Goal: Task Accomplishment & Management: Manage account settings

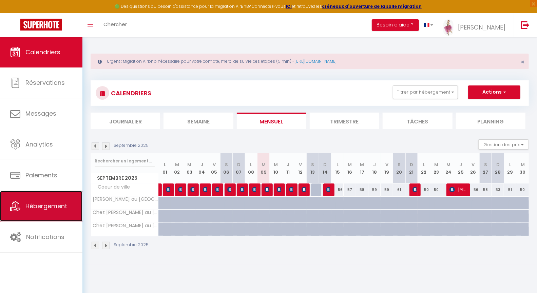
click at [52, 204] on span "Hébergement" at bounding box center [46, 206] width 42 height 8
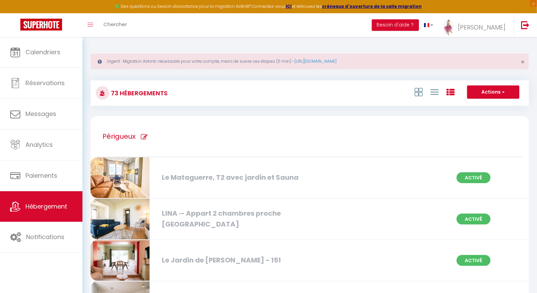
click at [245, 214] on div "LINA ·- Appart 2 chambres proche [GEOGRAPHIC_DATA]" at bounding box center [229, 218] width 140 height 21
select select "3"
select select "2"
select select "1"
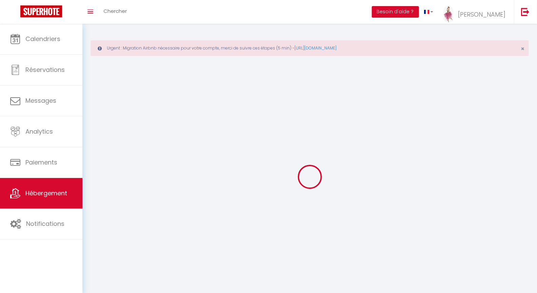
select select
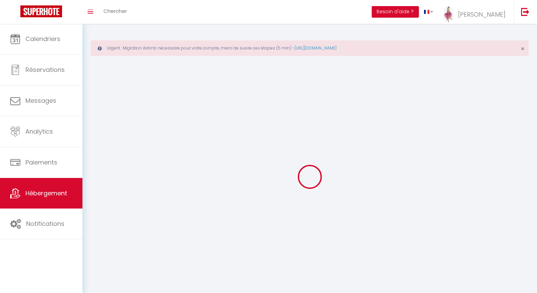
select select
checkbox input "false"
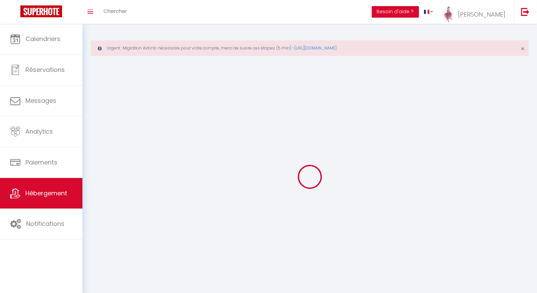
select select "28"
select select
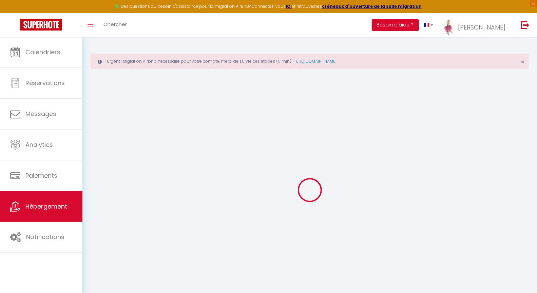
select select
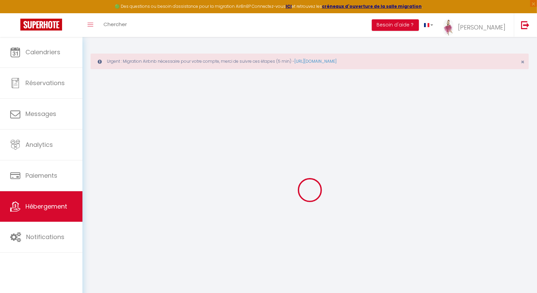
select select
checkbox input "false"
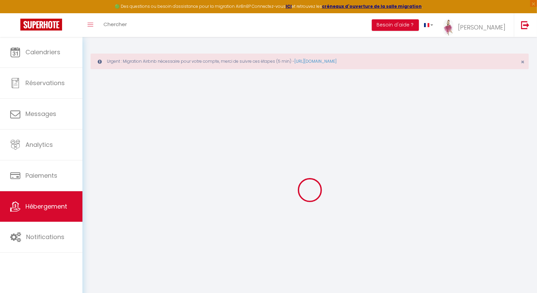
select select
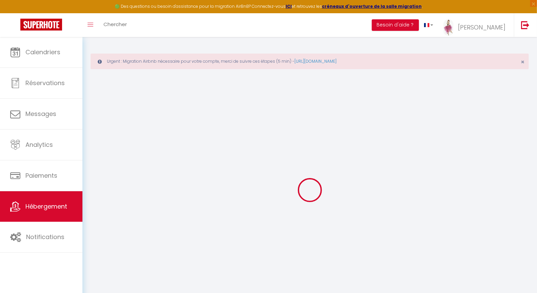
select select
checkbox input "false"
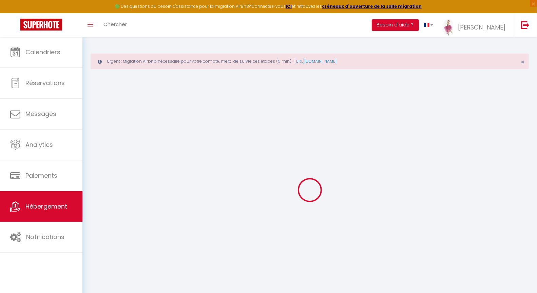
checkbox input "false"
select select
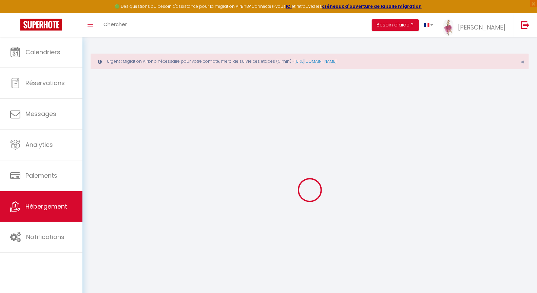
select select
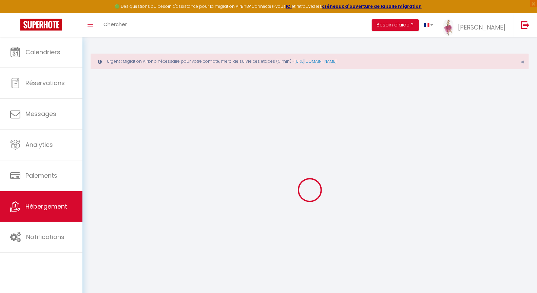
checkbox input "false"
select select
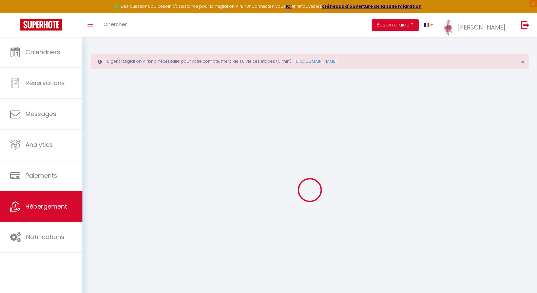
select select
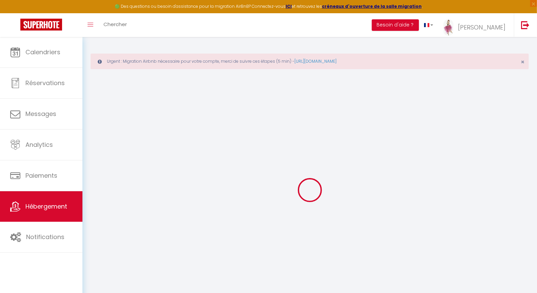
select select
checkbox input "false"
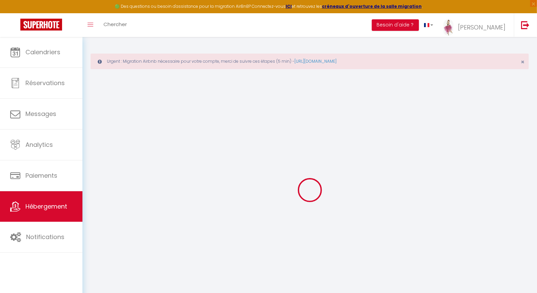
checkbox input "false"
select select
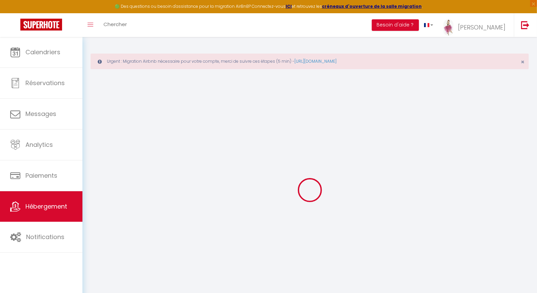
select select
checkbox input "false"
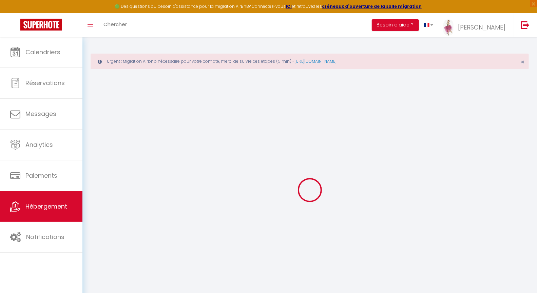
checkbox input "false"
select select
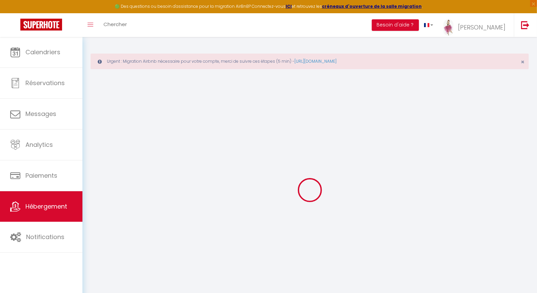
type input "LINA ·- Appart 2 chambres proche [GEOGRAPHIC_DATA]"
type input "[PERSON_NAME]"
type input "DUREY"
type input "rue [PERSON_NAME]"
type input "24000"
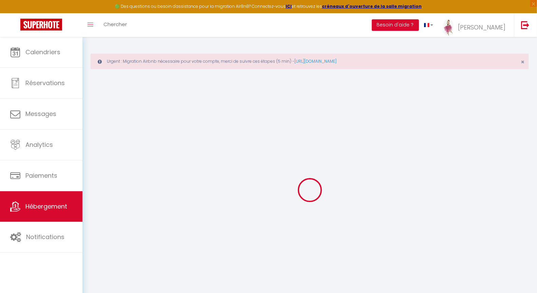
type input "PERIGUEUX"
select select "2"
type input "55"
type input "50"
select select
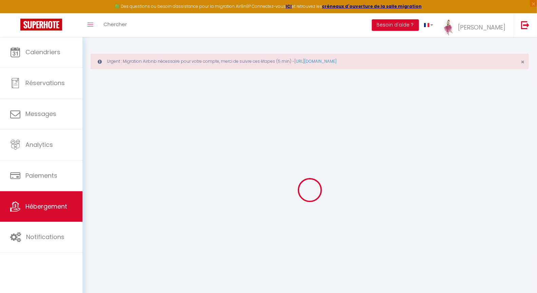
select select
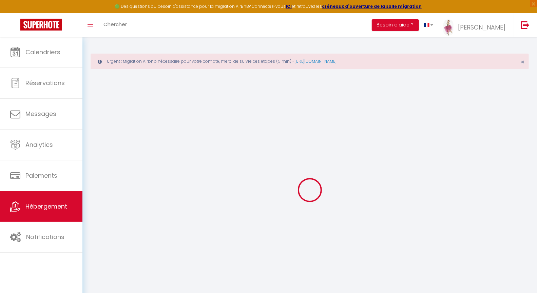
type input "Rue [PERSON_NAME]"
type input "24000"
type input "Périgueux"
type input "[PERSON_NAME][EMAIL_ADDRESS][DOMAIN_NAME]"
select select
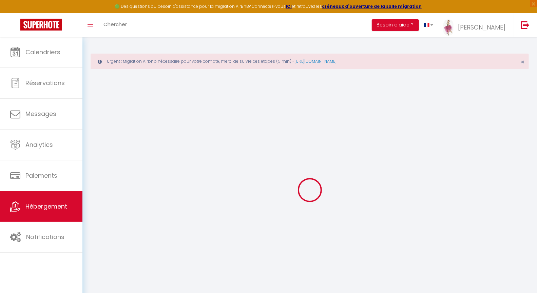
checkbox input "false"
type input "54"
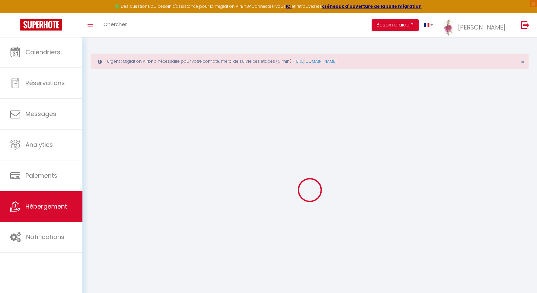
type input "0"
select select
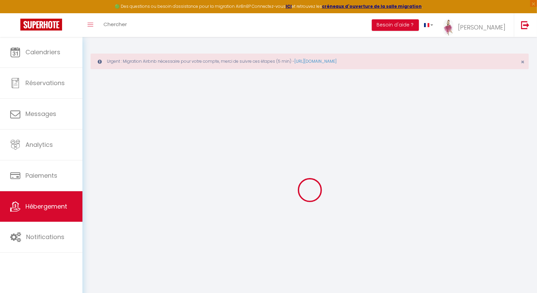
select select
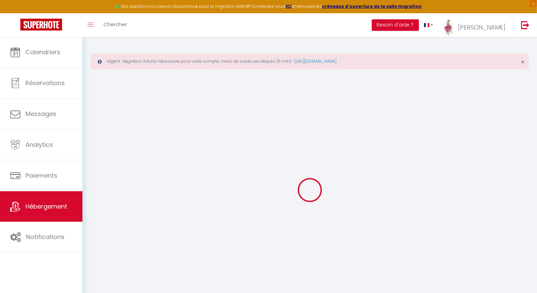
checkbox input "false"
select select "+ 15 %"
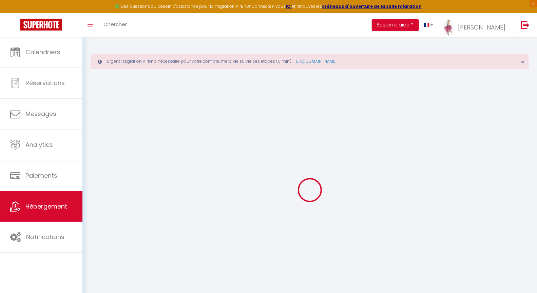
select select "+ 18 %"
select select "+ 10 %"
click at [525, 61] on div "Urgent : Migration Airbnb nécessaire pour votre compte, merci de suivre ces éta…" at bounding box center [310, 62] width 439 height 16
click at [524, 62] on span "×" at bounding box center [523, 62] width 4 height 8
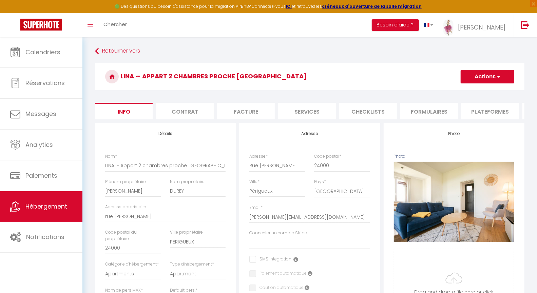
select select
checkbox input "false"
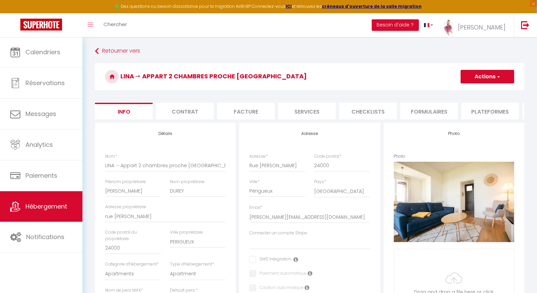
checkbox input "false"
select select
checkbox input "false"
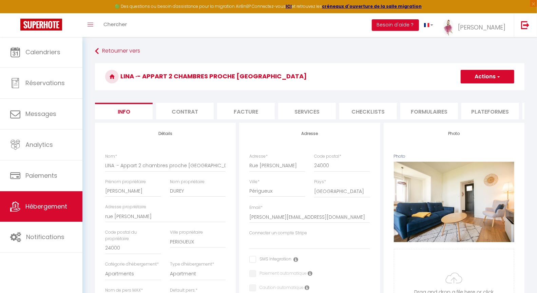
checkbox input "false"
click at [481, 108] on li "Plateformes" at bounding box center [491, 111] width 58 height 17
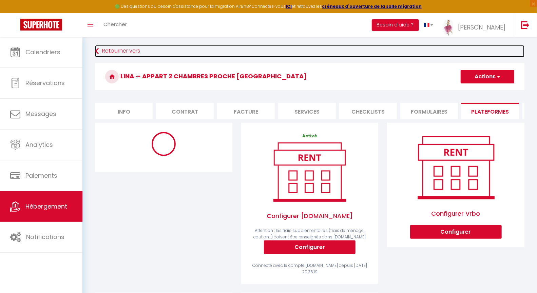
click at [112, 52] on link "Retourner vers" at bounding box center [310, 51] width 430 height 12
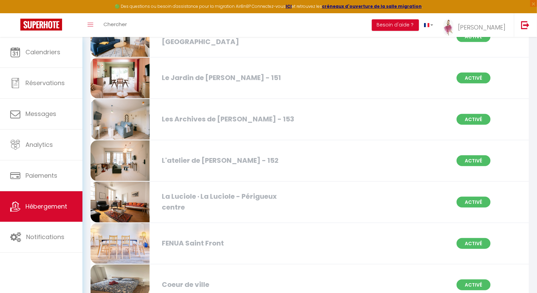
scroll to position [187, 0]
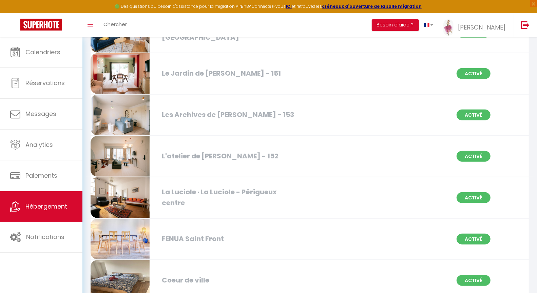
click at [217, 192] on div "La Luciole · La Luciole - Périgueux centre" at bounding box center [229, 197] width 140 height 21
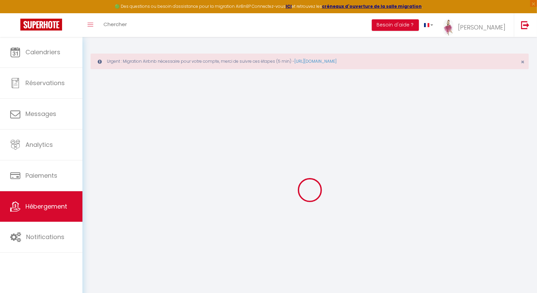
select select "+ 15 %"
select select "+ 18 %"
select select "+ 10 %"
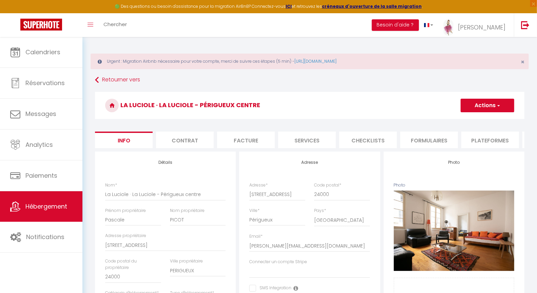
select select
checkbox input "false"
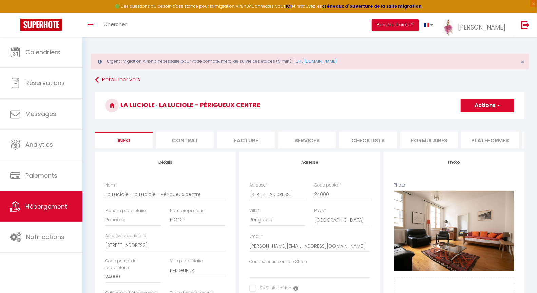
checkbox input "false"
click at [493, 137] on li "Plateformes" at bounding box center [491, 140] width 58 height 17
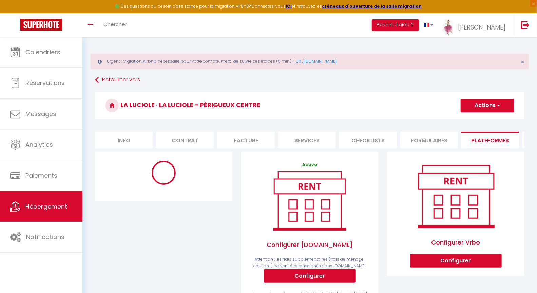
select select "2566-928064438474798025"
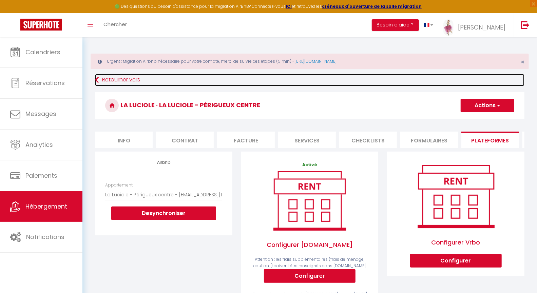
click at [120, 79] on link "Retourner vers" at bounding box center [310, 80] width 430 height 12
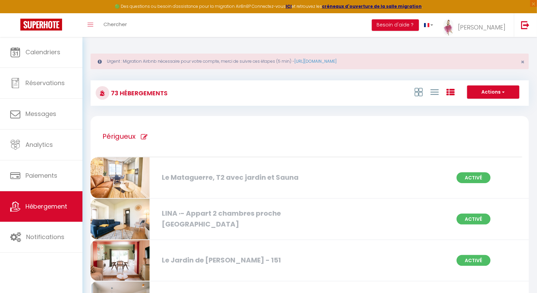
click at [243, 214] on div "LINA ·- Appart 2 chambres proche [GEOGRAPHIC_DATA]" at bounding box center [229, 218] width 140 height 21
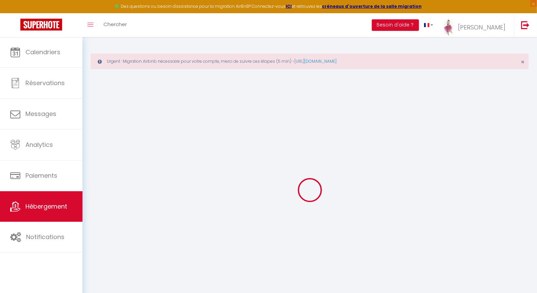
type input "LINA ·- Appart 2 chambres proche [GEOGRAPHIC_DATA]"
type input "[PERSON_NAME]"
type input "DUREY"
type input "rue [PERSON_NAME]"
type input "24000"
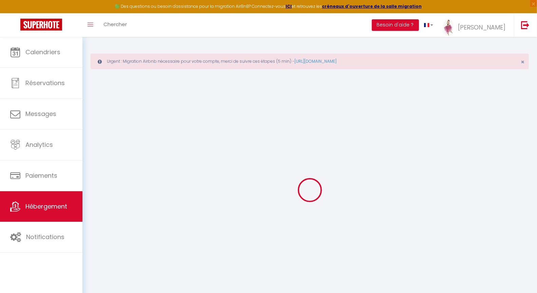
type input "PERIGUEUX"
select select "2"
type input "55"
type input "50"
select select
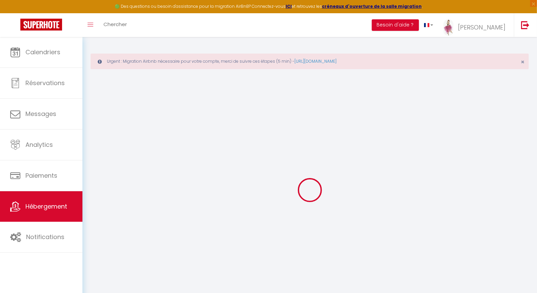
select select
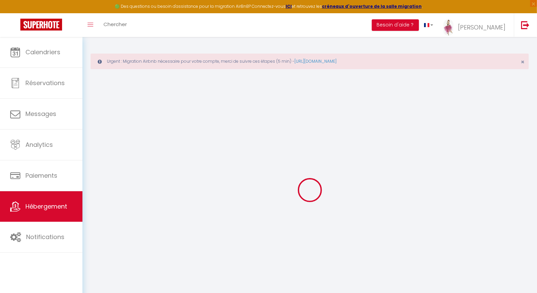
type input "Rue [PERSON_NAME]"
type input "24000"
type input "Périgueux"
type input "[PERSON_NAME][EMAIL_ADDRESS][DOMAIN_NAME]"
select select
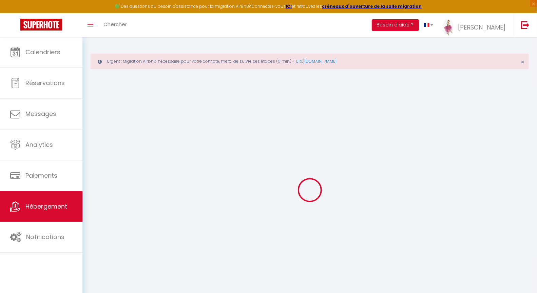
checkbox input "false"
type input "54"
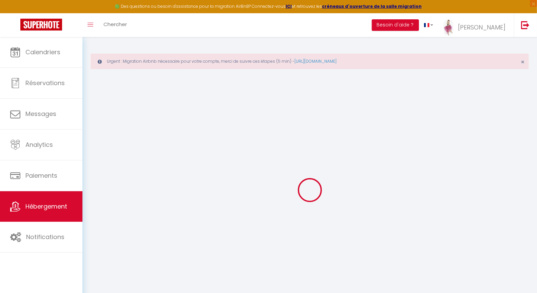
type input "0"
select select "+ 15 %"
select select "+ 18 %"
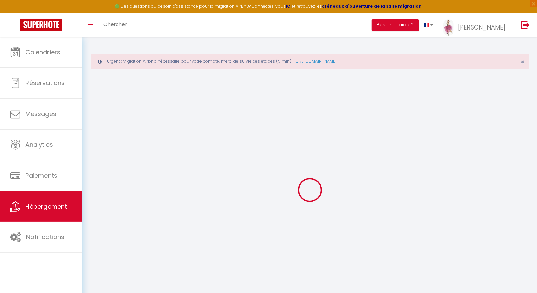
select select "+ 10 %"
select select
checkbox input "false"
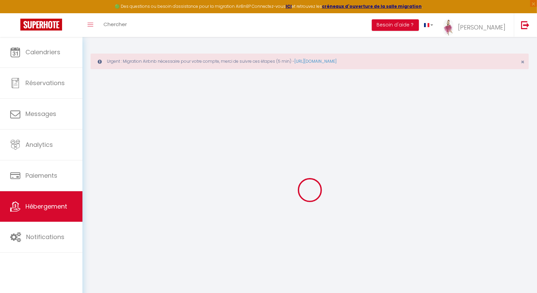
checkbox input "false"
select select
checkbox input "false"
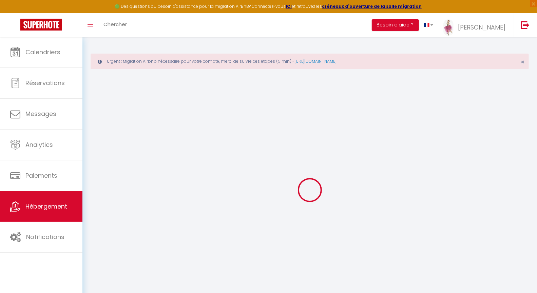
checkbox input "false"
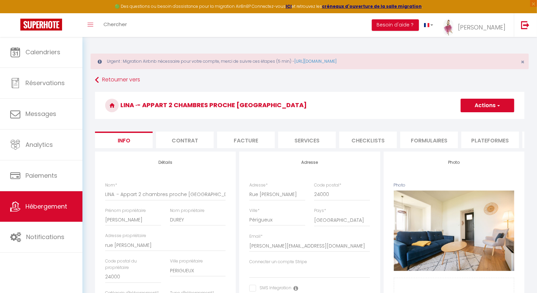
click at [484, 140] on li "Plateformes" at bounding box center [491, 140] width 58 height 17
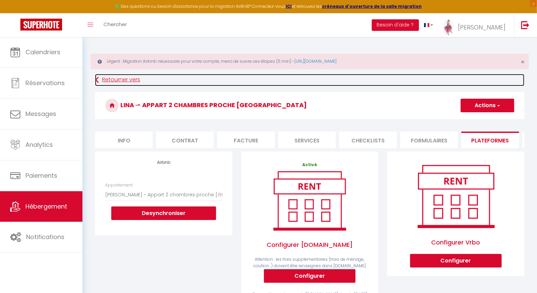
click at [109, 80] on link "Retourner vers" at bounding box center [310, 80] width 430 height 12
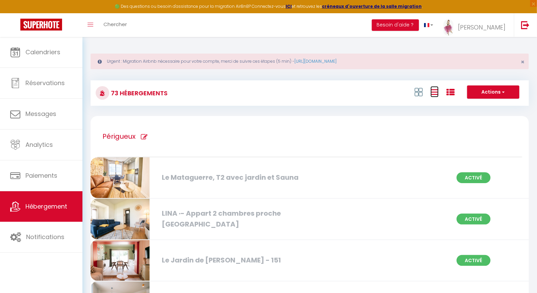
click at [438, 93] on icon at bounding box center [435, 92] width 8 height 8
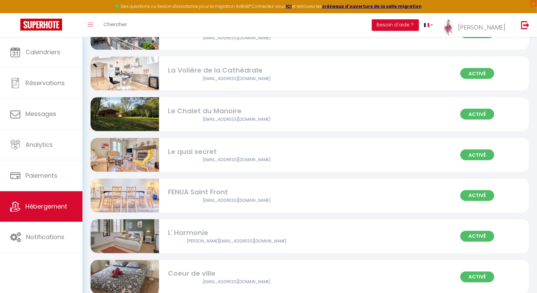
scroll to position [2271, 0]
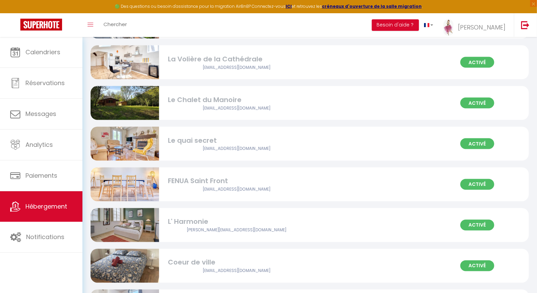
click at [190, 222] on div "L' Harmonie" at bounding box center [236, 222] width 137 height 11
click at [182, 223] on div "L' Harmonie" at bounding box center [236, 222] width 137 height 11
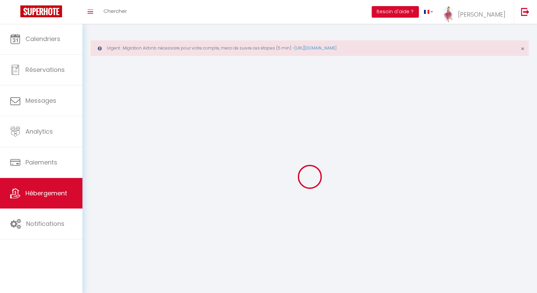
select select
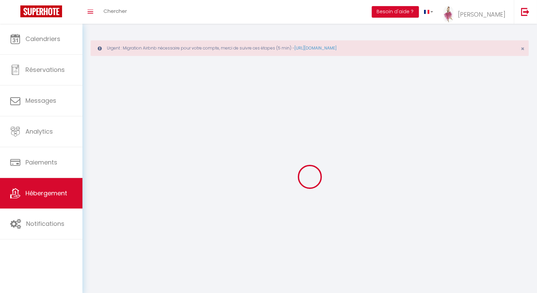
select select "1"
select select
checkbox input "false"
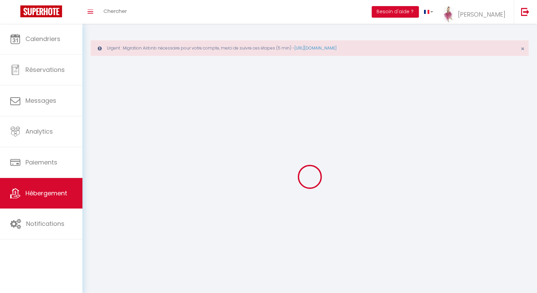
checkbox input "false"
select select "28"
select select
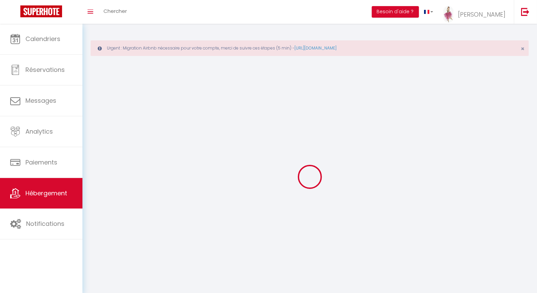
select select
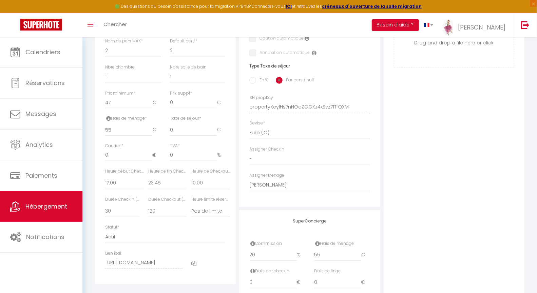
scroll to position [340, 0]
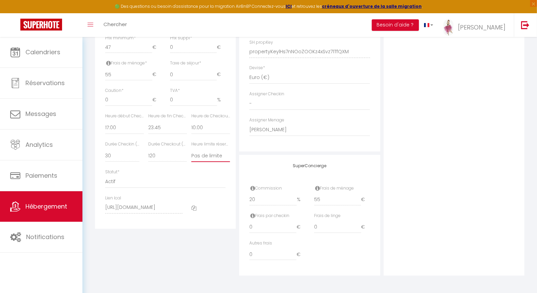
click at [195, 155] on select "Pas de limite 01:00 02:00 03:00 04:00 05:00 06:00 07:00 08:00 09:00 10:00 11:00…" at bounding box center [210, 155] width 39 height 13
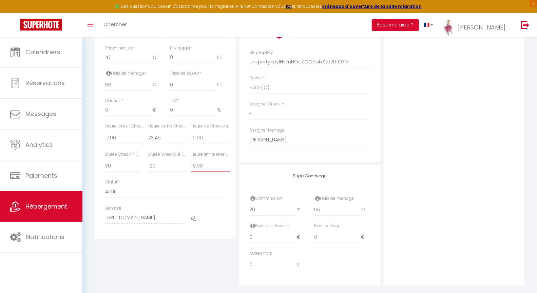
scroll to position [37, 0]
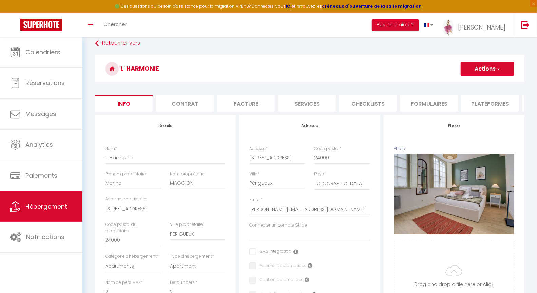
click at [486, 102] on li "Plateformes" at bounding box center [491, 103] width 58 height 17
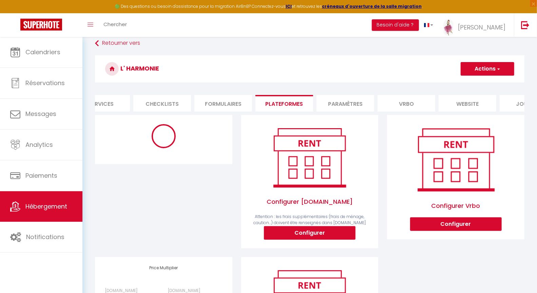
scroll to position [0, 242]
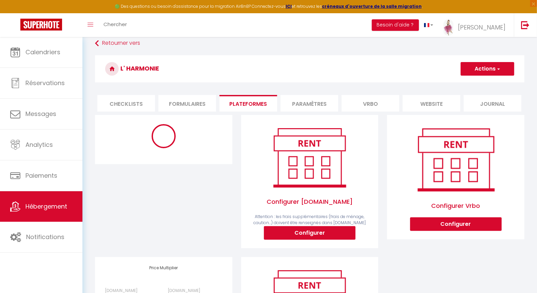
click at [448, 100] on li "website" at bounding box center [432, 103] width 58 height 17
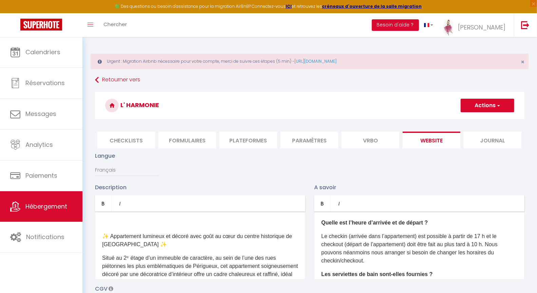
click at [316, 139] on li "Paramètres" at bounding box center [310, 140] width 58 height 17
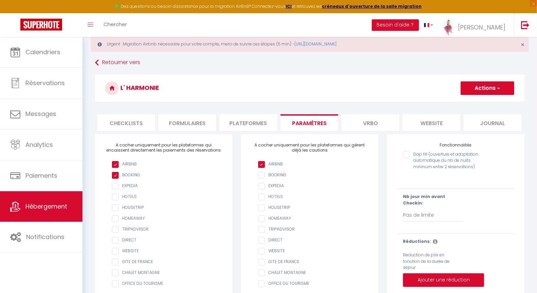
scroll to position [4, 0]
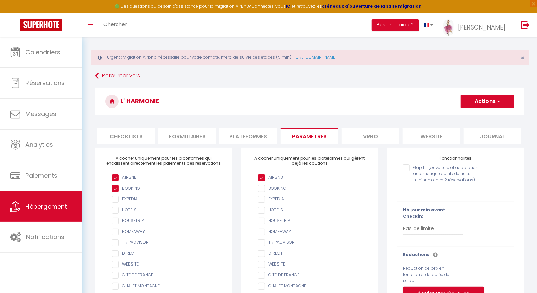
click at [252, 140] on li "Plateformes" at bounding box center [249, 136] width 58 height 17
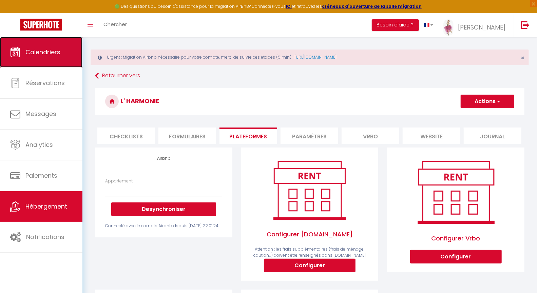
click at [49, 48] on span "Calendriers" at bounding box center [42, 52] width 35 height 8
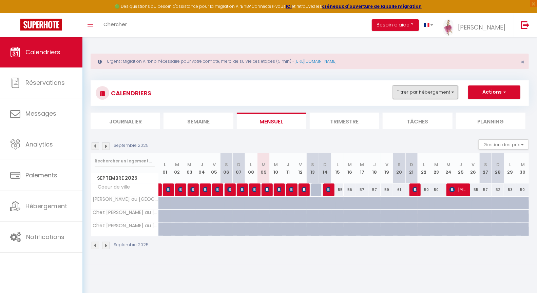
click at [416, 96] on button "Filtrer par hébergement" at bounding box center [425, 93] width 65 height 14
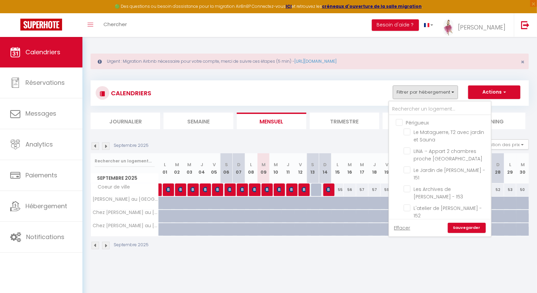
click at [401, 123] on input "Périgueux" at bounding box center [447, 122] width 102 height 7
click at [401, 122] on input "Périgueux" at bounding box center [447, 122] width 102 height 7
click at [408, 151] on input "LINA ·- Appart 2 chambres proche [GEOGRAPHIC_DATA]" at bounding box center [446, 151] width 85 height 7
click at [410, 224] on input "La Luciole · La Luciole - Périgueux centre" at bounding box center [446, 227] width 85 height 7
click at [470, 224] on link "Sauvegarder" at bounding box center [467, 228] width 38 height 10
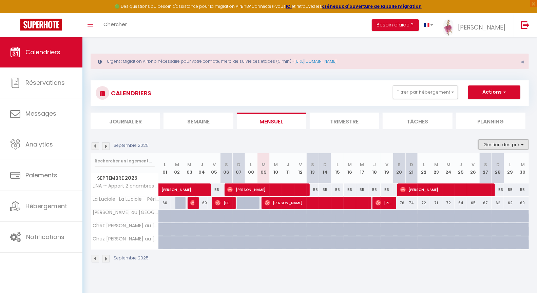
click at [506, 140] on button "Gestion des prix" at bounding box center [504, 145] width 51 height 10
click at [491, 189] on input "Disponibilité" at bounding box center [498, 189] width 61 height 7
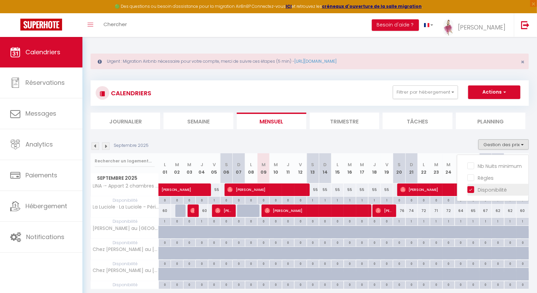
drag, startPoint x: 474, startPoint y: 178, endPoint x: 473, endPoint y: 191, distance: 12.9
click at [474, 178] on input "Règles" at bounding box center [498, 177] width 61 height 7
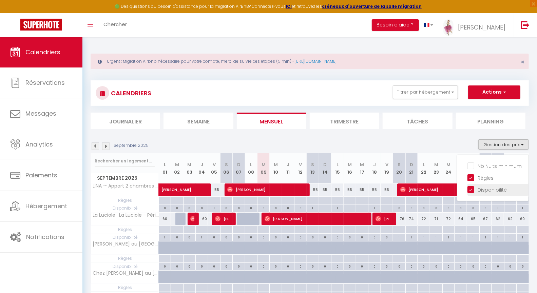
click at [474, 189] on input "Disponibilité" at bounding box center [498, 189] width 61 height 7
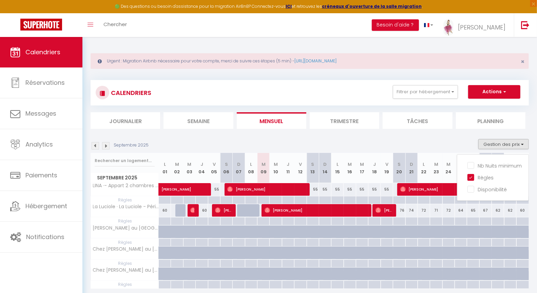
scroll to position [12, 0]
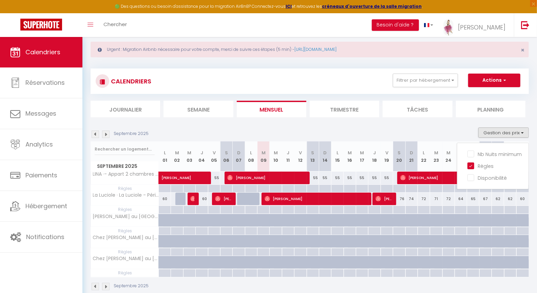
click at [128, 187] on span "Règles" at bounding box center [125, 188] width 68 height 7
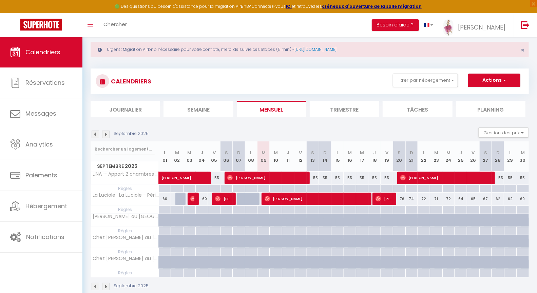
drag, startPoint x: 389, startPoint y: 190, endPoint x: 363, endPoint y: 193, distance: 26.3
click at [389, 190] on div at bounding box center [387, 189] width 12 height 8
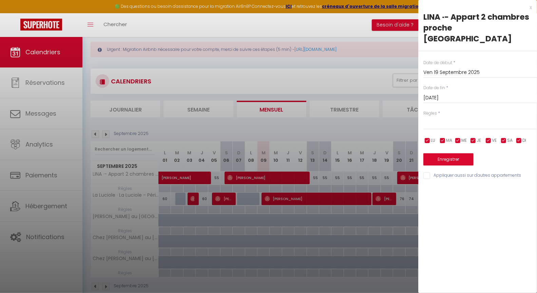
click at [532, 8] on div "x" at bounding box center [476, 7] width 114 height 8
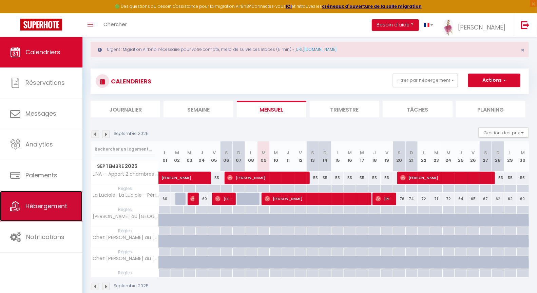
click at [56, 207] on span "Hébergement" at bounding box center [46, 206] width 42 height 8
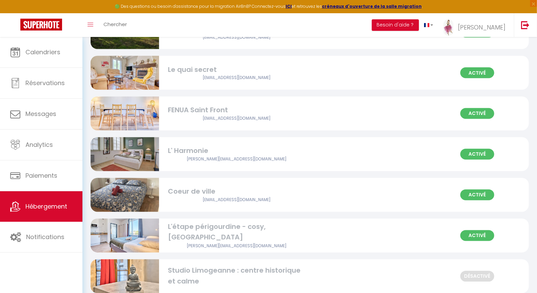
scroll to position [2344, 0]
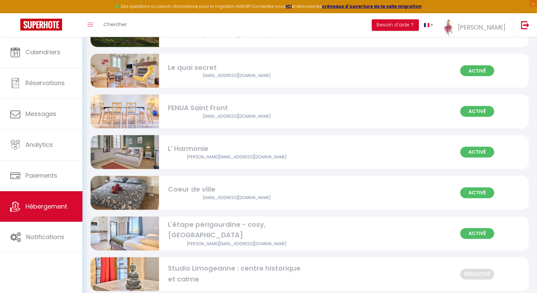
click at [193, 149] on div "L' Harmonie" at bounding box center [236, 149] width 137 height 11
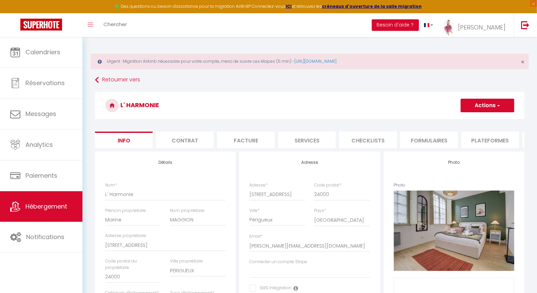
click at [494, 136] on li "Plateformes" at bounding box center [491, 140] width 58 height 17
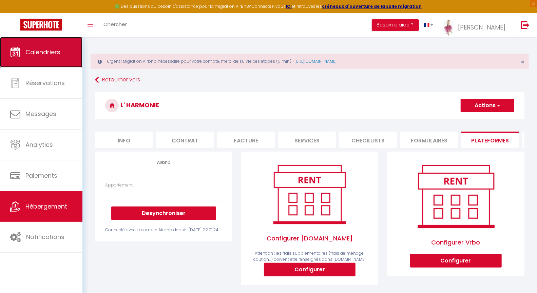
click at [43, 54] on span "Calendriers" at bounding box center [42, 52] width 35 height 8
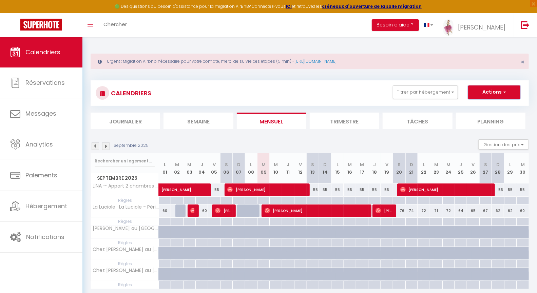
click at [491, 96] on button "Actions" at bounding box center [495, 93] width 52 height 14
click at [506, 147] on button "Gestion des prix" at bounding box center [504, 145] width 51 height 10
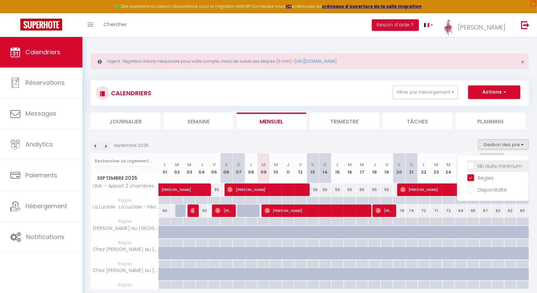
click at [474, 166] on input "Nb Nuits minimum" at bounding box center [498, 165] width 61 height 7
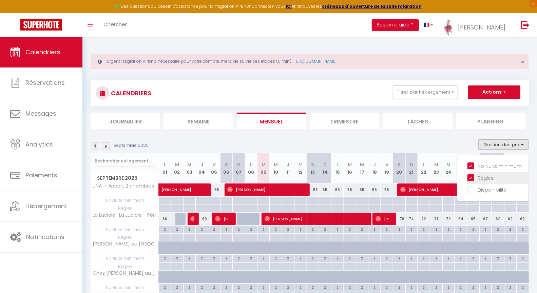
click at [475, 180] on input "Règles" at bounding box center [498, 177] width 61 height 7
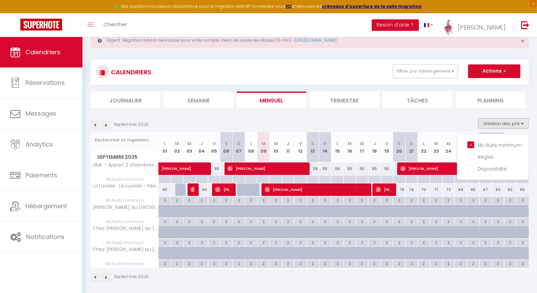
scroll to position [24, 0]
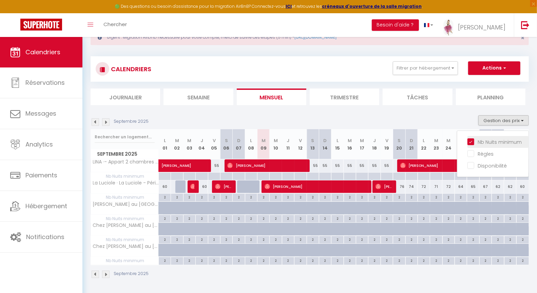
click at [474, 142] on input "Nb Nuits minimum" at bounding box center [498, 141] width 61 height 7
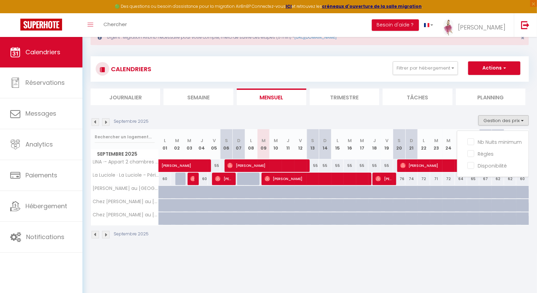
click at [196, 180] on div "60" at bounding box center [202, 179] width 12 height 13
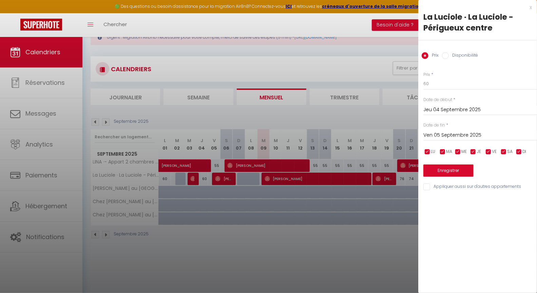
click at [531, 5] on div "x" at bounding box center [476, 7] width 114 height 8
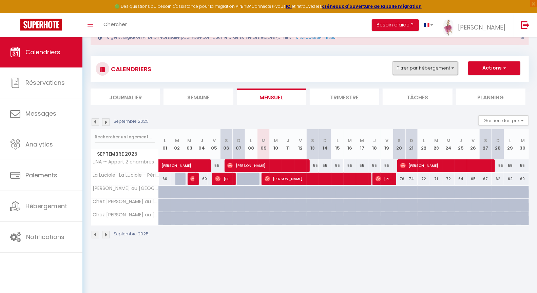
click at [424, 62] on button "Filtrer par hébergement" at bounding box center [425, 68] width 65 height 14
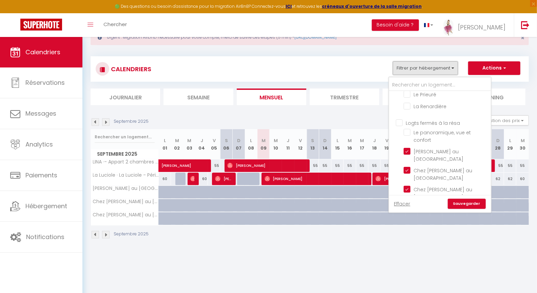
scroll to position [815, 0]
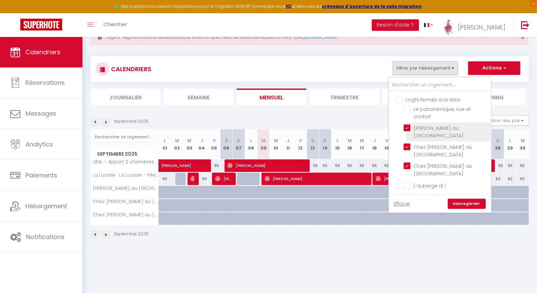
click at [409, 125] on input "[PERSON_NAME] au [GEOGRAPHIC_DATA]" at bounding box center [446, 128] width 85 height 7
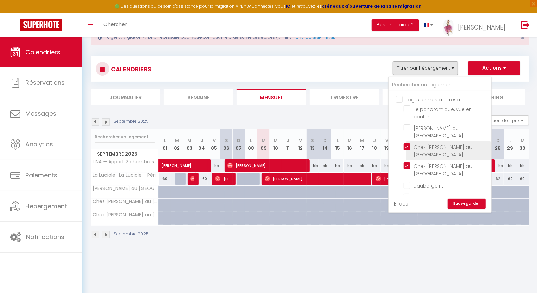
click at [407, 144] on input "Chez [PERSON_NAME] au [GEOGRAPHIC_DATA]" at bounding box center [446, 147] width 85 height 7
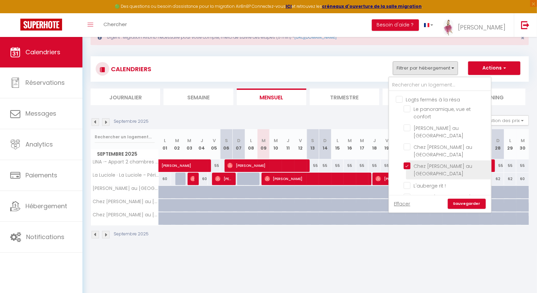
click at [409, 163] on input "Chez [PERSON_NAME] au [GEOGRAPHIC_DATA]" at bounding box center [446, 166] width 85 height 7
click at [471, 204] on link "Sauvegarder" at bounding box center [467, 204] width 38 height 10
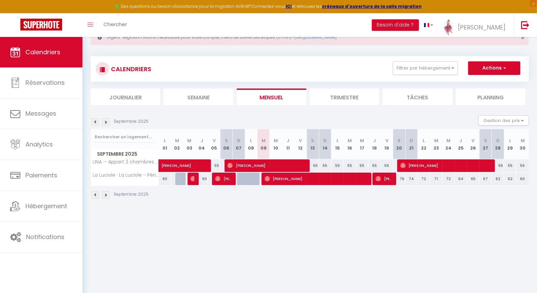
click at [94, 120] on img at bounding box center [95, 121] width 7 height 7
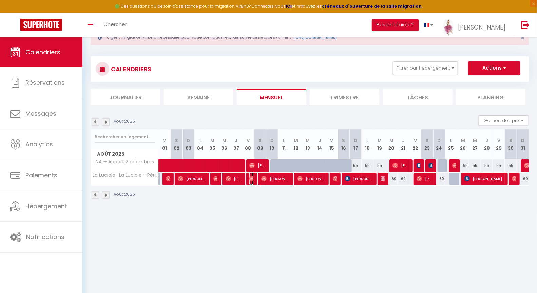
click at [253, 181] on img at bounding box center [252, 178] width 5 height 5
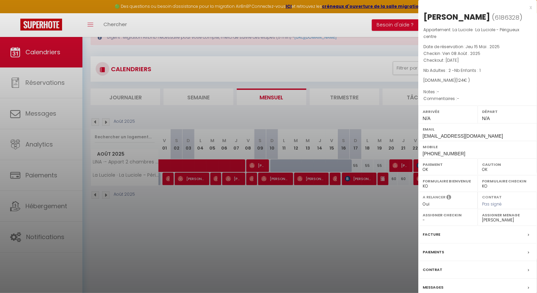
click at [531, 7] on div "x" at bounding box center [476, 7] width 114 height 8
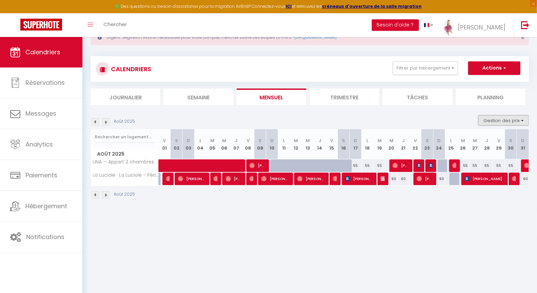
click at [505, 118] on button "Gestion des prix" at bounding box center [504, 120] width 51 height 10
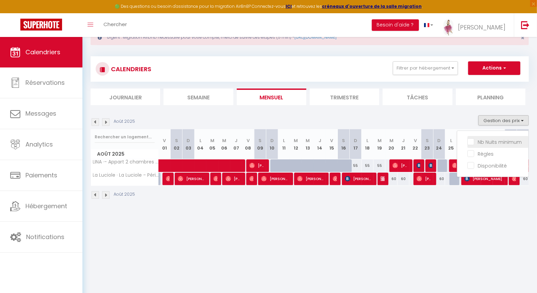
click at [472, 143] on input "Nb Nuits minimum" at bounding box center [498, 141] width 61 height 7
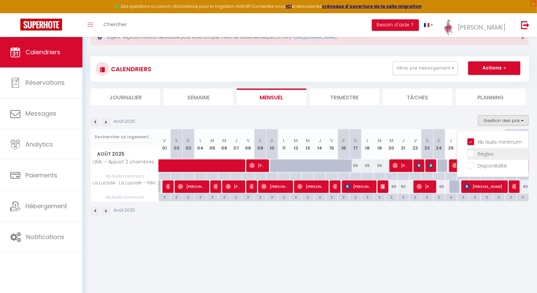
click at [473, 155] on input "Règles" at bounding box center [498, 153] width 61 height 7
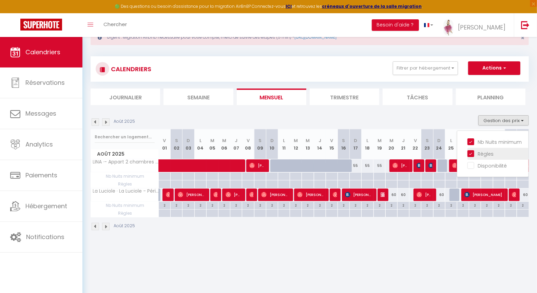
click at [473, 155] on input "Règles" at bounding box center [498, 153] width 61 height 7
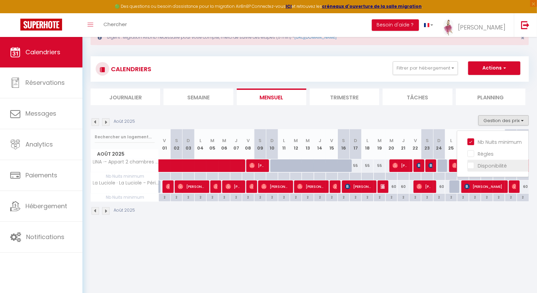
click at [474, 167] on input "Disponibilité" at bounding box center [498, 165] width 61 height 7
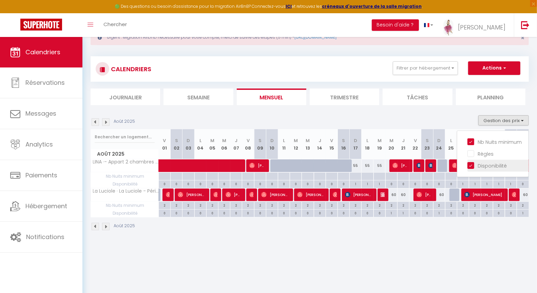
click at [474, 167] on input "Disponibilité" at bounding box center [498, 165] width 61 height 7
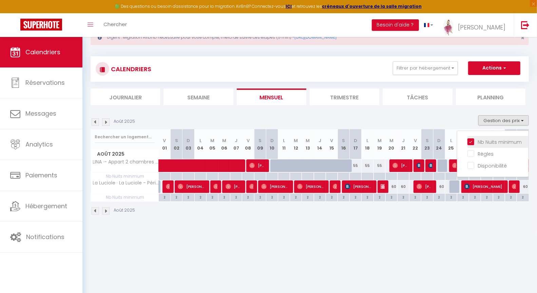
click at [473, 141] on input "Nb Nuits minimum" at bounding box center [498, 141] width 61 height 7
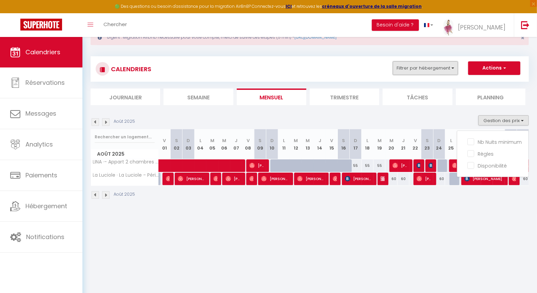
click at [430, 72] on button "Filtrer par hébergement" at bounding box center [425, 68] width 65 height 14
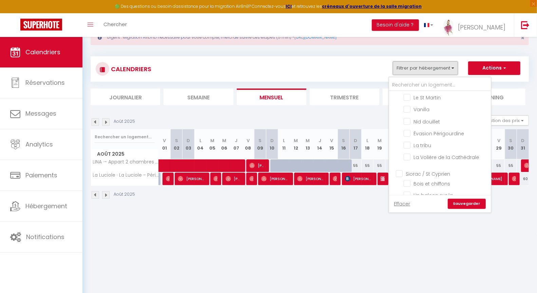
scroll to position [1000, 0]
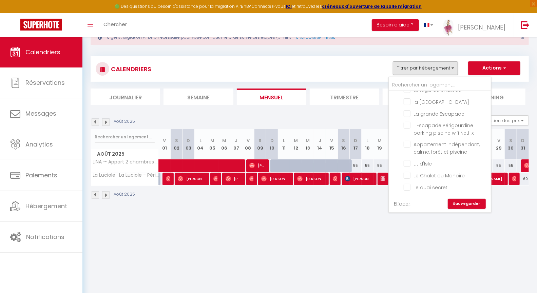
click at [409, 222] on input "Bulle étoilée" at bounding box center [446, 225] width 85 height 7
click at [463, 204] on link "Sauvegarder" at bounding box center [467, 204] width 38 height 10
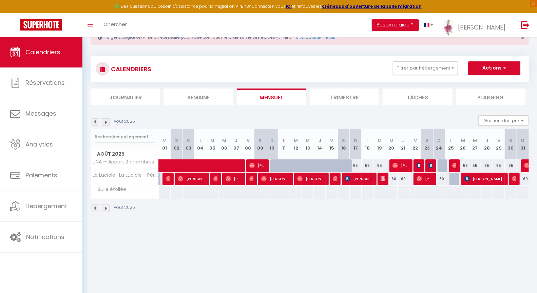
click at [105, 122] on img at bounding box center [105, 121] width 7 height 7
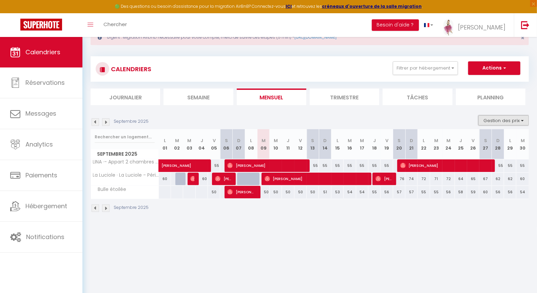
click at [512, 123] on button "Gestion des prix" at bounding box center [504, 120] width 51 height 10
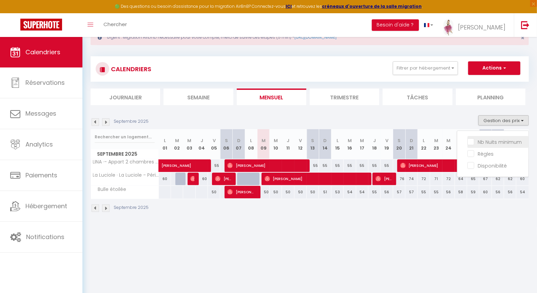
click at [474, 142] on input "Nb Nuits minimum" at bounding box center [498, 141] width 61 height 7
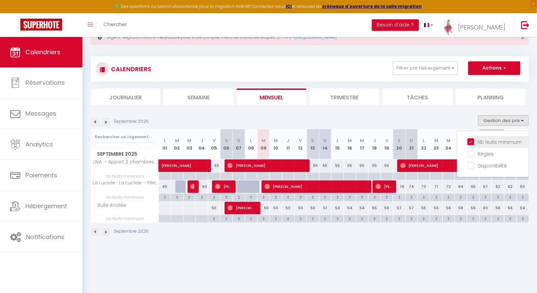
click at [474, 142] on input "Nb Nuits minimum" at bounding box center [498, 141] width 61 height 7
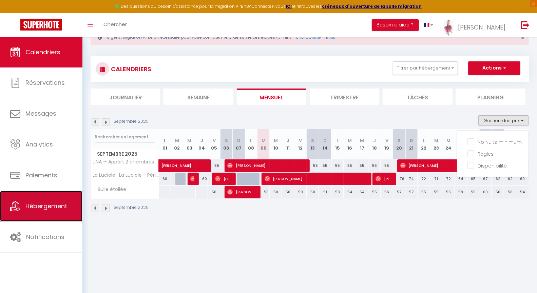
click at [40, 205] on span "Hébergement" at bounding box center [46, 206] width 42 height 8
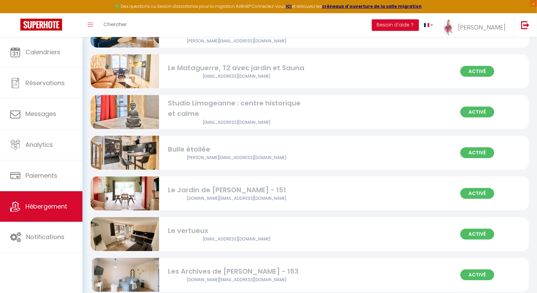
scroll to position [2637, 0]
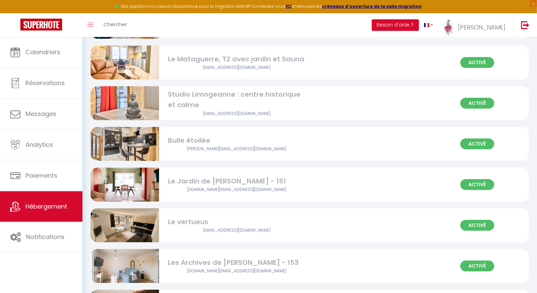
click at [199, 140] on div "Bulle étoilée" at bounding box center [236, 140] width 137 height 11
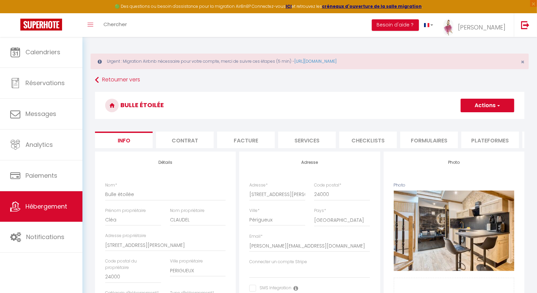
drag, startPoint x: 489, startPoint y: 139, endPoint x: 312, endPoint y: 192, distance: 184.6
click at [489, 139] on li "Plateformes" at bounding box center [491, 140] width 58 height 17
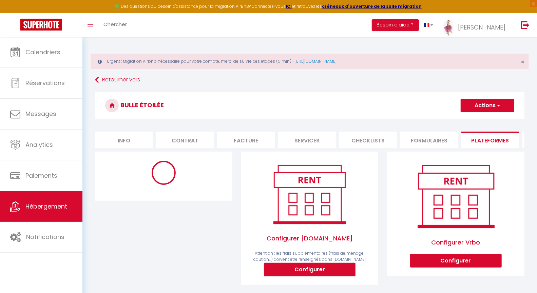
click at [122, 142] on li "Info" at bounding box center [124, 140] width 58 height 17
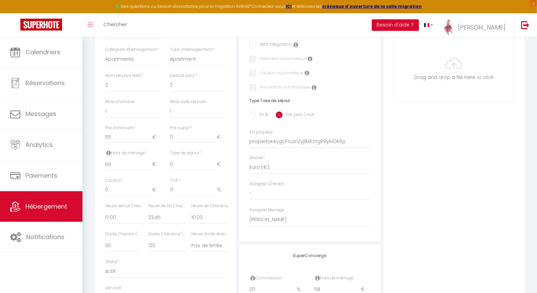
scroll to position [245, 0]
click at [199, 251] on select "Pas de limite 01:00 02:00 03:00 04:00 05:00 06:00 07:00 08:00 09:00 10:00 11:00…" at bounding box center [210, 244] width 39 height 13
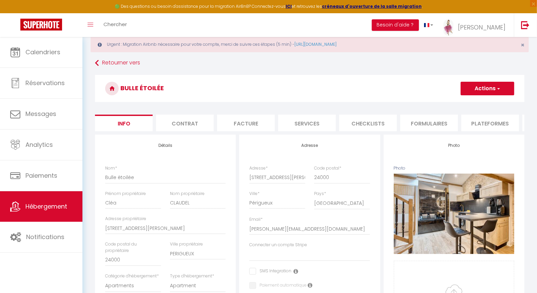
scroll to position [0, 0]
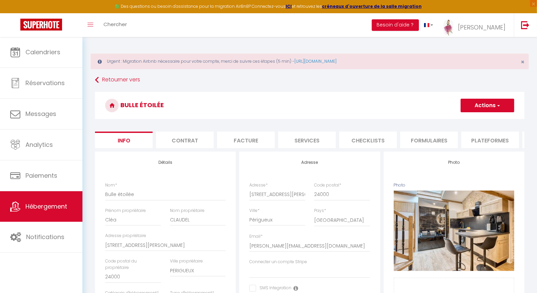
drag, startPoint x: 493, startPoint y: 133, endPoint x: 491, endPoint y: 140, distance: 7.1
click at [493, 134] on li "Plateformes" at bounding box center [491, 140] width 58 height 17
